Goal: Task Accomplishment & Management: Manage account settings

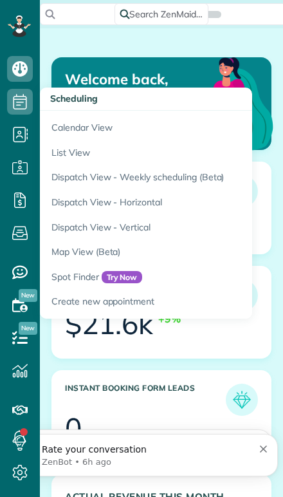
click at [67, 120] on link "Calendar View" at bounding box center [201, 126] width 322 height 30
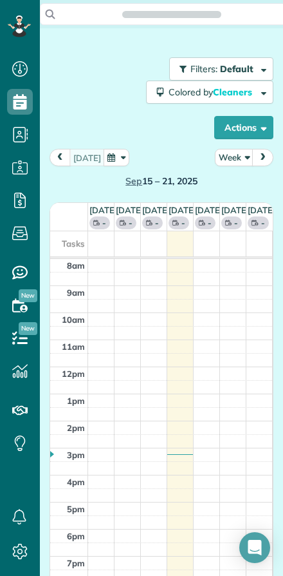
scroll to position [6, 6]
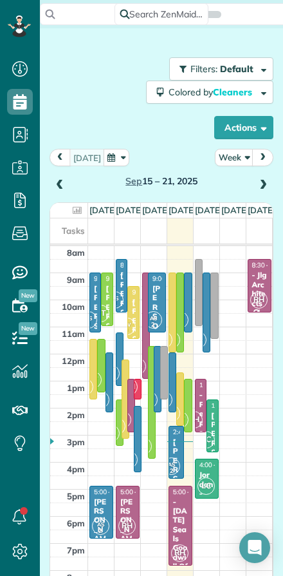
click at [236, 164] on button "Week" at bounding box center [234, 157] width 39 height 17
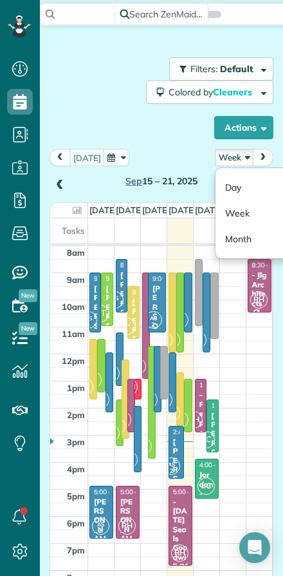
click at [231, 188] on link "Day" at bounding box center [267, 187] width 102 height 26
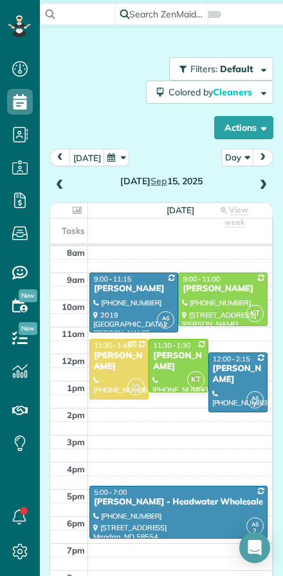
click at [71, 158] on button "[DATE]" at bounding box center [87, 157] width 35 height 17
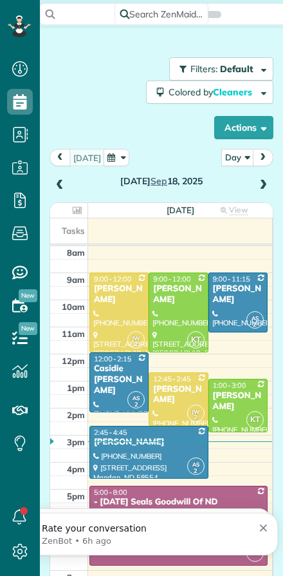
click at [256, 192] on span at bounding box center [263, 185] width 14 height 19
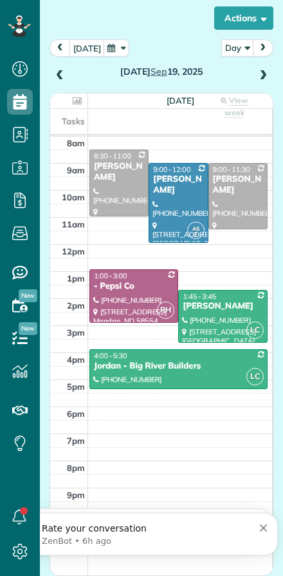
scroll to position [109, 0]
click at [258, 73] on span at bounding box center [263, 76] width 14 height 12
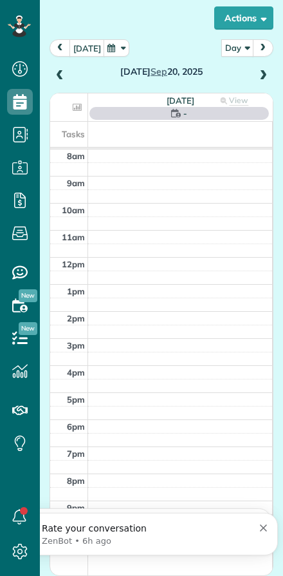
scroll to position [108, 0]
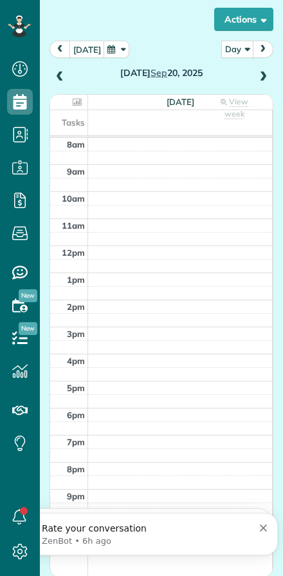
click at [253, 72] on div "Saturday Sep 20, 2025" at bounding box center [162, 63] width 224 height 45
click at [256, 73] on span at bounding box center [263, 77] width 14 height 12
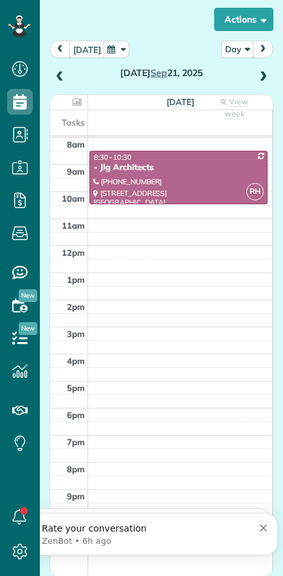
click at [256, 75] on span at bounding box center [263, 77] width 14 height 12
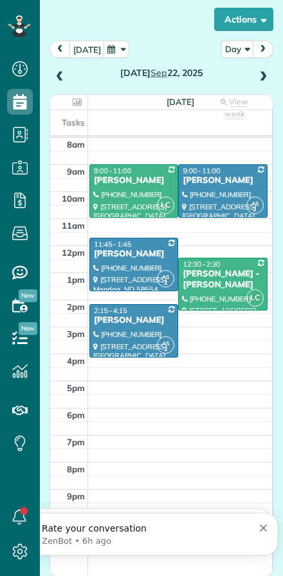
click at [57, 85] on span at bounding box center [60, 77] width 14 height 19
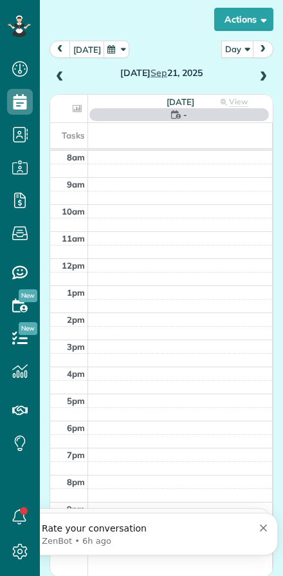
click at [37, 72] on link "Dashboard" at bounding box center [20, 69] width 40 height 33
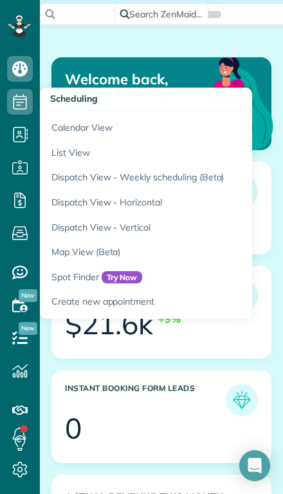
click at [53, 124] on link "Calendar View" at bounding box center [201, 126] width 322 height 30
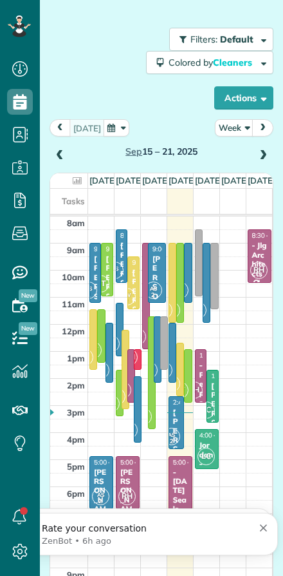
click at [241, 96] on button "Actions" at bounding box center [243, 97] width 59 height 23
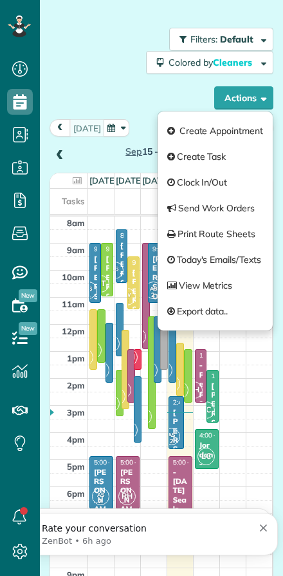
click at [80, 80] on div "Filters: Default Colored by Cleaners Color by Cleaner Color by Team Color by St…" at bounding box center [162, 69] width 224 height 82
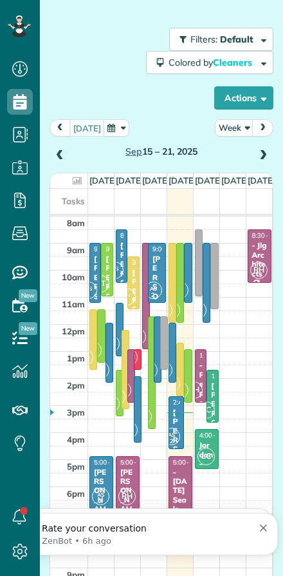
click at [230, 98] on button "Actions" at bounding box center [243, 97] width 59 height 23
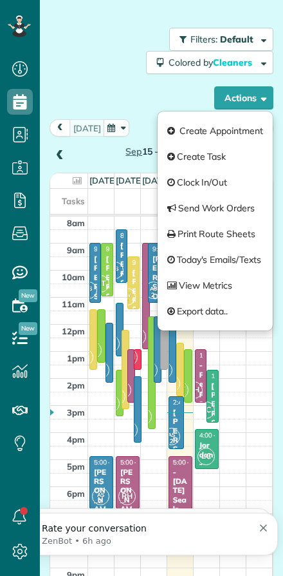
click at [150, 78] on div "Filters: Default Colored by Cleaners Color by Cleaner Color by Team Color by St…" at bounding box center [162, 69] width 224 height 82
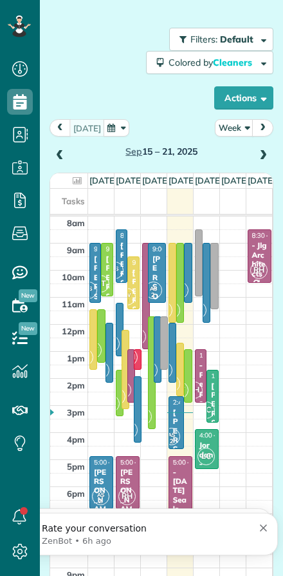
click at [228, 133] on button "Week" at bounding box center [234, 127] width 39 height 17
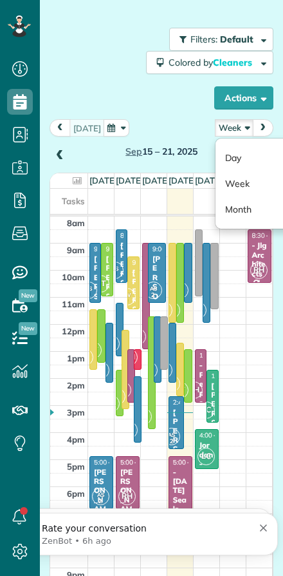
click at [222, 149] on link "Day" at bounding box center [267, 158] width 102 height 26
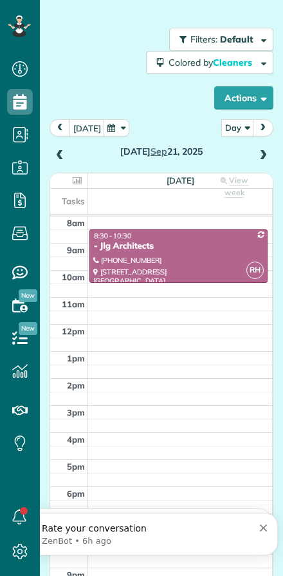
click at [55, 153] on span at bounding box center [60, 156] width 14 height 12
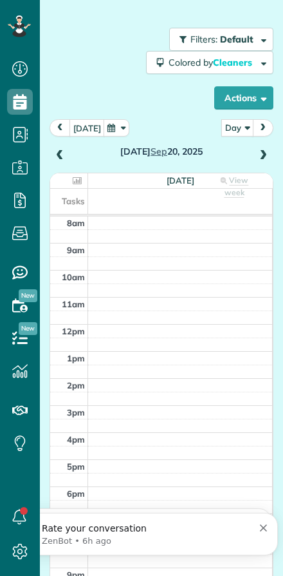
click at [62, 160] on span at bounding box center [60, 156] width 14 height 12
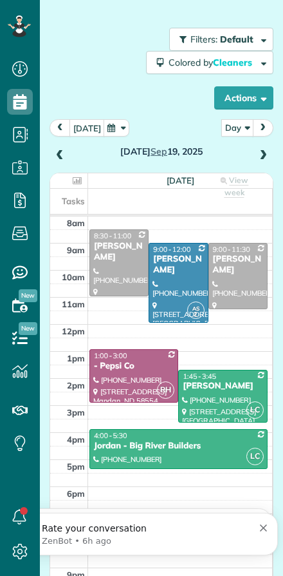
click at [60, 148] on span at bounding box center [60, 155] width 14 height 19
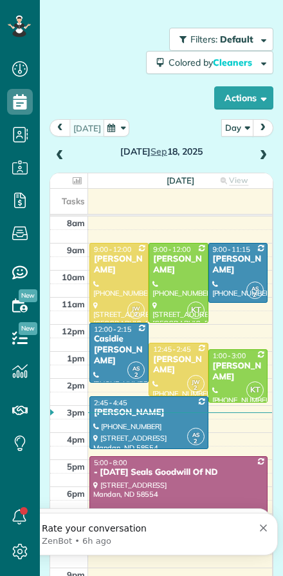
click at [263, 153] on span at bounding box center [263, 156] width 14 height 12
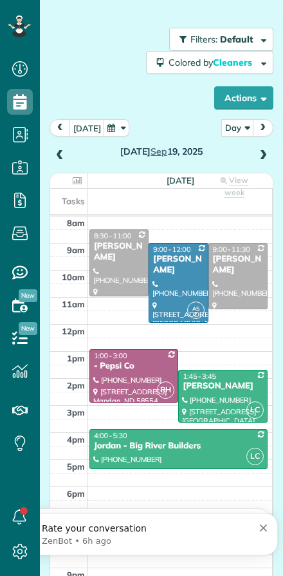
click at [54, 156] on span at bounding box center [60, 156] width 14 height 12
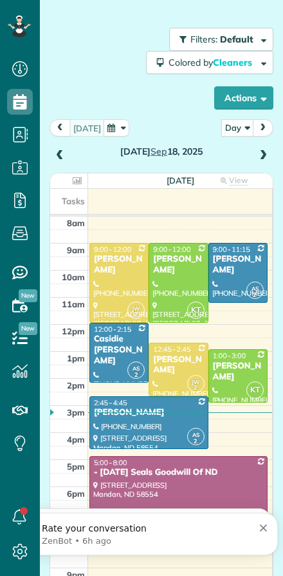
click at [240, 373] on div at bounding box center [238, 376] width 58 height 52
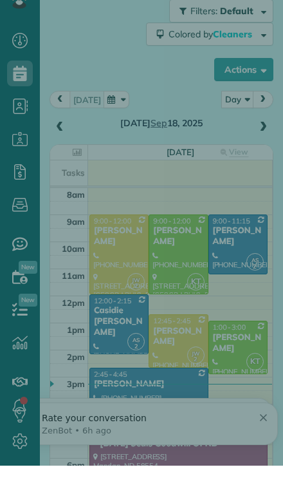
scroll to position [522, 40]
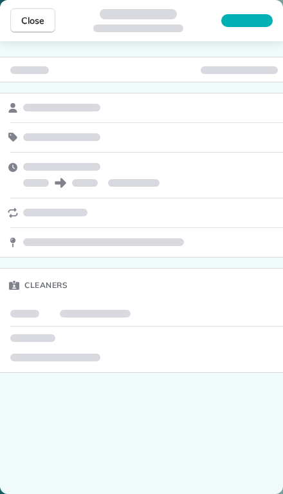
click at [230, 15] on div at bounding box center [247, 20] width 52 height 13
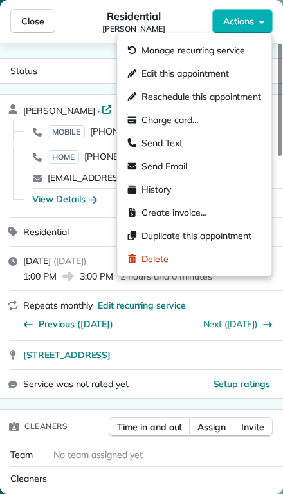
click at [144, 64] on div "Edit this appointment" at bounding box center [194, 73] width 144 height 23
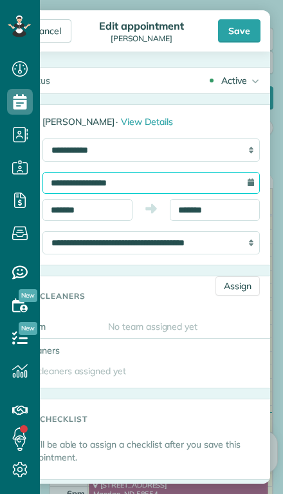
click at [62, 180] on input "**********" at bounding box center [151, 183] width 218 height 22
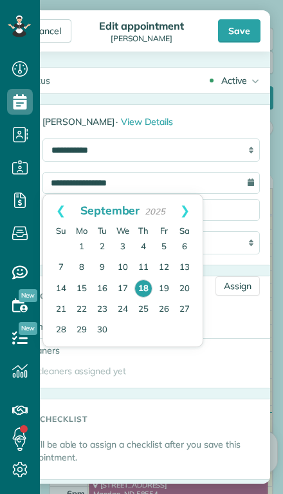
click at [161, 285] on link "19" at bounding box center [164, 289] width 21 height 21
type input "**********"
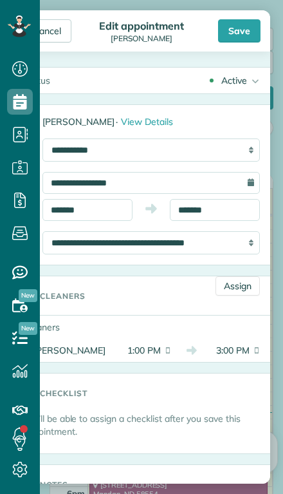
click at [233, 286] on link "Assign" at bounding box center [238, 285] width 44 height 19
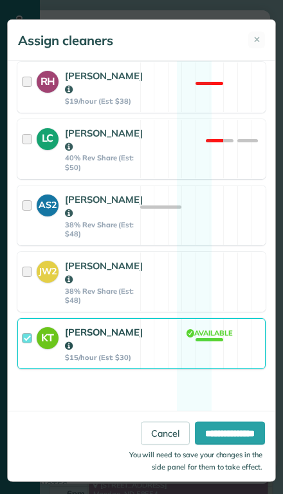
scroll to position [299, 0]
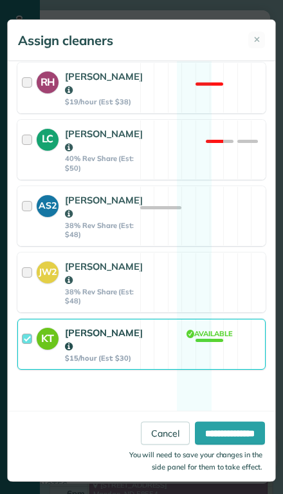
click at [23, 362] on div at bounding box center [29, 344] width 15 height 37
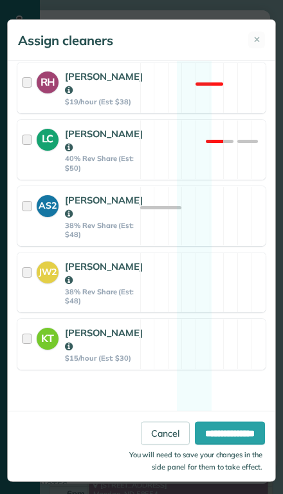
click at [24, 234] on div at bounding box center [29, 216] width 15 height 46
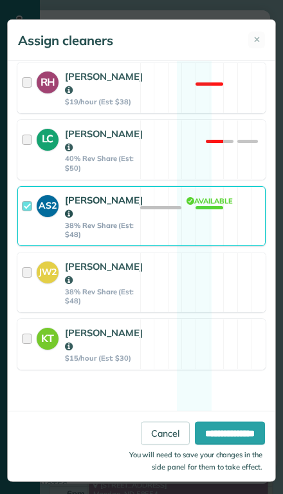
click at [207, 445] on input "**********" at bounding box center [230, 433] width 70 height 23
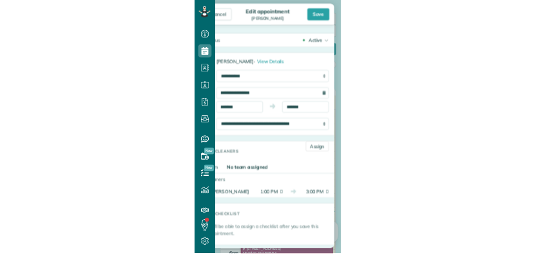
scroll to position [0, 0]
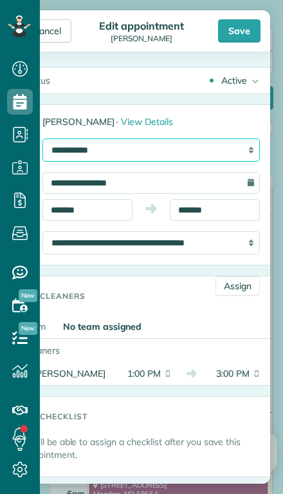
click at [227, 159] on select "**********" at bounding box center [151, 149] width 218 height 23
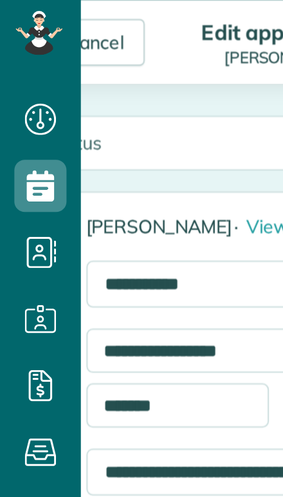
scroll to position [497, 40]
